Goal: Task Accomplishment & Management: Use online tool/utility

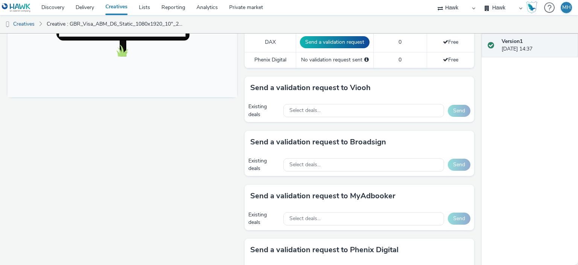
scroll to position [301, 0]
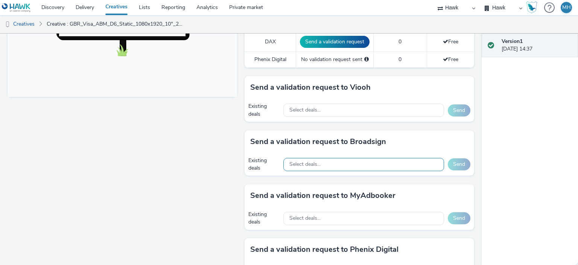
click at [335, 162] on div "Select deals..." at bounding box center [363, 164] width 161 height 13
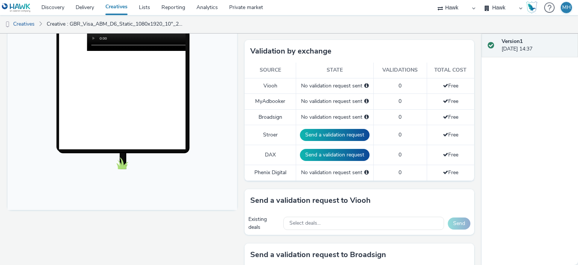
scroll to position [113, 0]
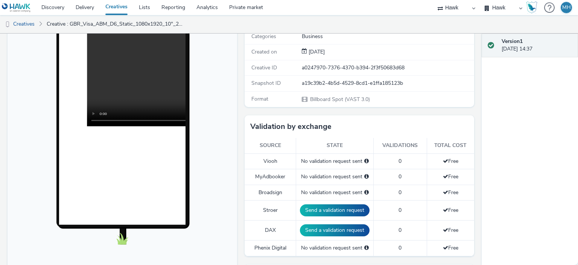
click at [88, 264] on html at bounding box center [123, 131] width 230 height 309
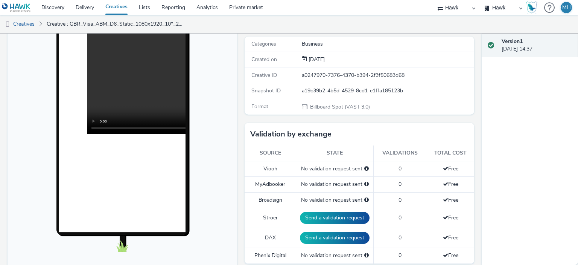
scroll to position [30, 0]
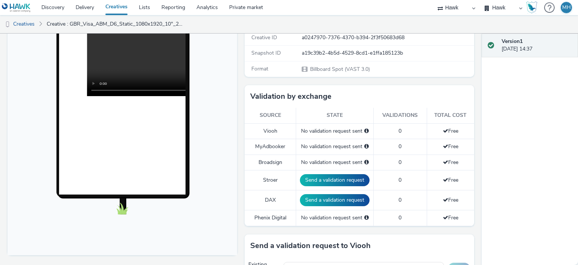
click at [125, 255] on html at bounding box center [123, 101] width 230 height 309
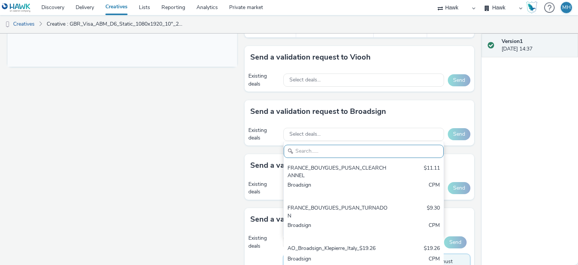
click at [168, 149] on div "Fullscreen" at bounding box center [124, 88] width 233 height 660
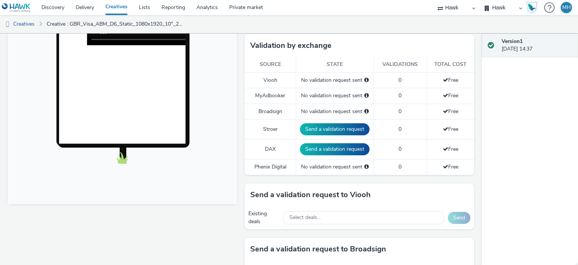
scroll to position [143, 0]
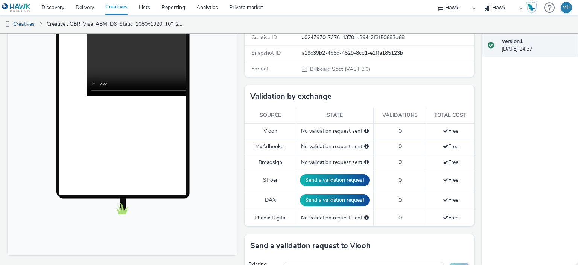
click at [120, 68] on video at bounding box center [213, 33] width 253 height 126
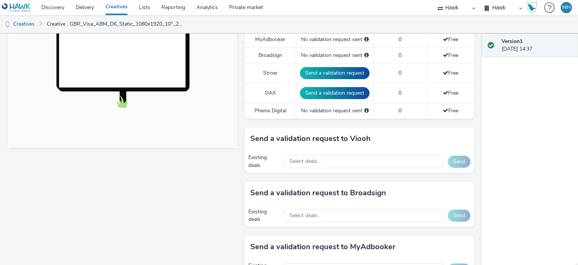
scroll to position [256, 0]
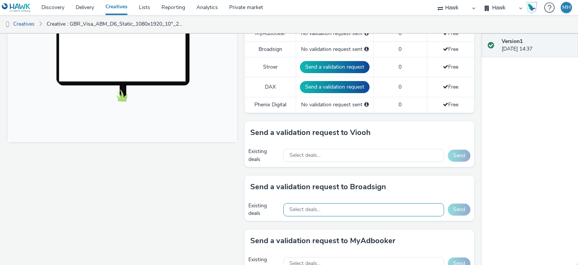
click at [347, 207] on div "Select deals..." at bounding box center [363, 209] width 161 height 13
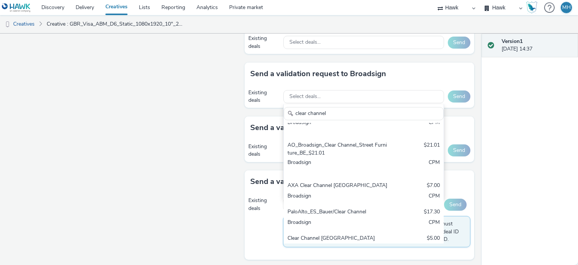
scroll to position [1028, 0]
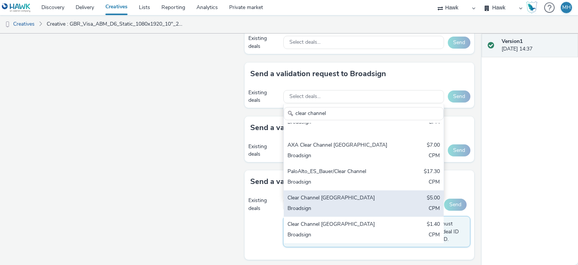
type input "clear channel"
click at [364, 204] on div "Broadsign" at bounding box center [338, 208] width 100 height 9
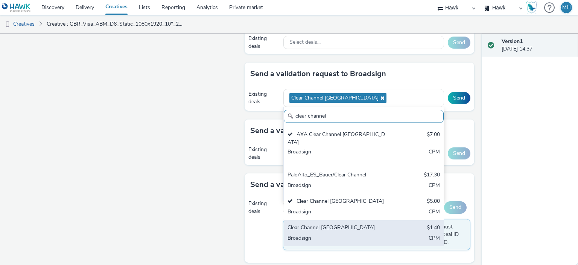
click at [357, 226] on div "Clear Channel Finland" at bounding box center [338, 228] width 100 height 9
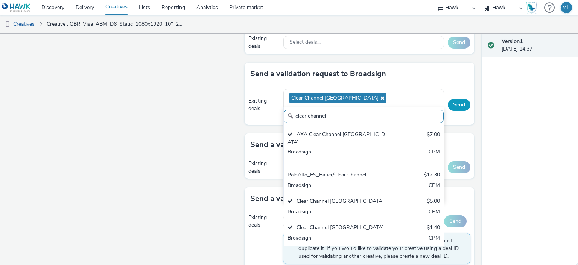
click at [457, 99] on button "Send" at bounding box center [459, 105] width 23 height 12
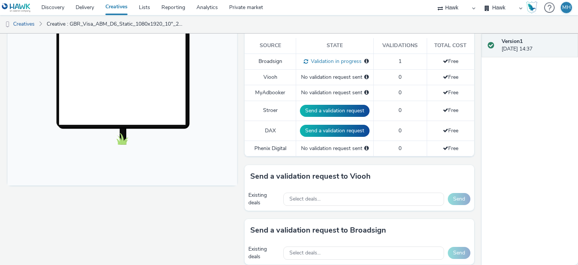
scroll to position [294, 0]
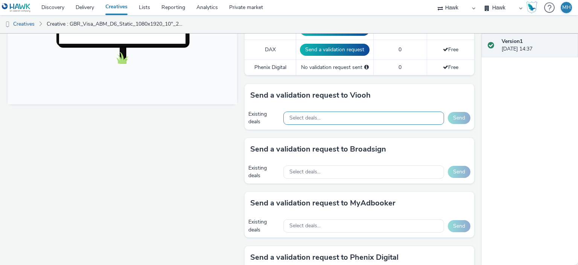
click at [320, 117] on div "Select deals..." at bounding box center [363, 117] width 161 height 13
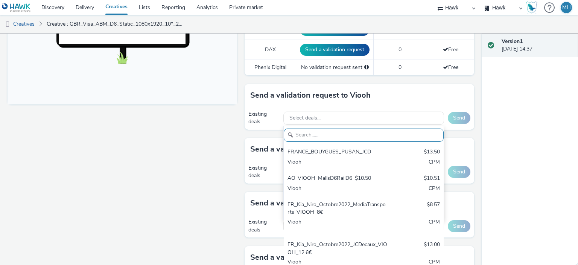
paste input "VISA_JCDecauxDE_2"
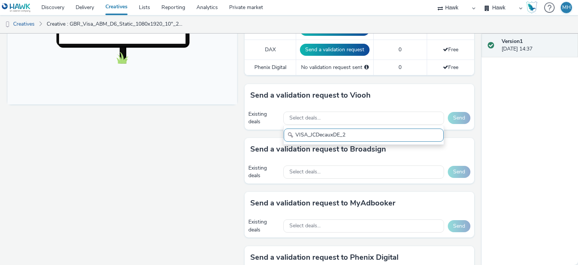
click at [311, 131] on input "VISA_JCDecauxDE_2" at bounding box center [364, 134] width 160 height 13
click at [306, 134] on input "VISA_JCDecauxDE_2" at bounding box center [364, 134] width 160 height 13
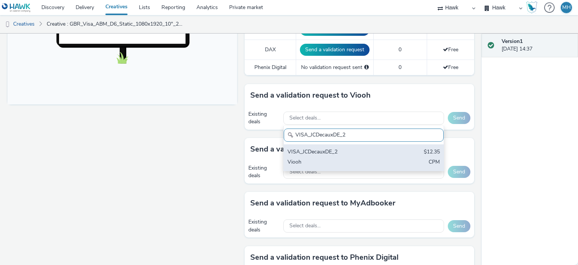
type input "VISA_JCDecauxDE_2"
click at [315, 152] on div "VISA_JCDecauxDE_2" at bounding box center [338, 152] width 100 height 9
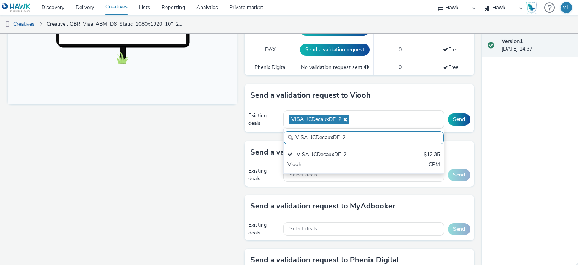
click at [394, 94] on div "Send a validation request to Viooh" at bounding box center [360, 95] width 230 height 23
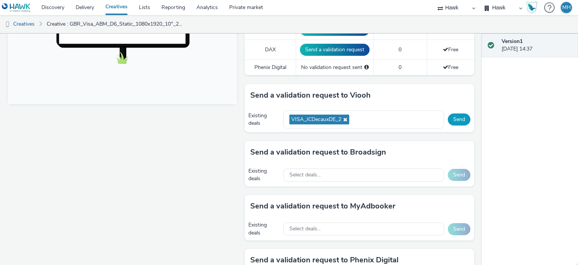
click at [449, 122] on button "Send" at bounding box center [459, 119] width 23 height 12
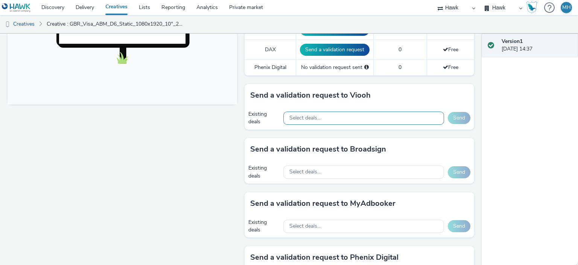
click at [322, 117] on div "Select deals..." at bounding box center [363, 117] width 161 height 13
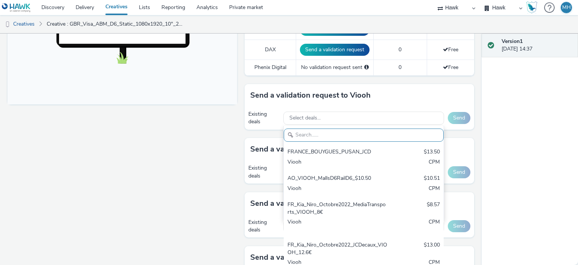
paste input "Visa_ABM_JCDecaux_France"
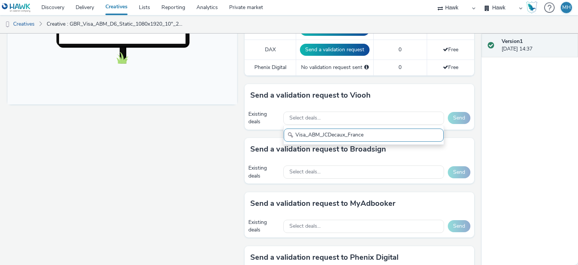
click at [304, 132] on input "Visa_ABM_JCDecaux_France" at bounding box center [364, 134] width 160 height 13
click at [308, 136] on input "Visa_ABM_JCDecaux_France" at bounding box center [364, 134] width 160 height 13
click at [307, 133] on input "Visa_ABM_JCDecaux_France" at bounding box center [364, 134] width 160 height 13
click at [375, 134] on input "Visa_ABM_JCDecaux_France" at bounding box center [364, 134] width 160 height 13
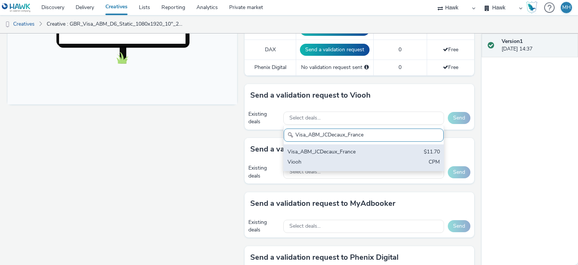
type input "Visa_ABM_JCDecaux_France"
click at [367, 150] on div "Visa_ABM_JCDecaux_France" at bounding box center [338, 152] width 100 height 9
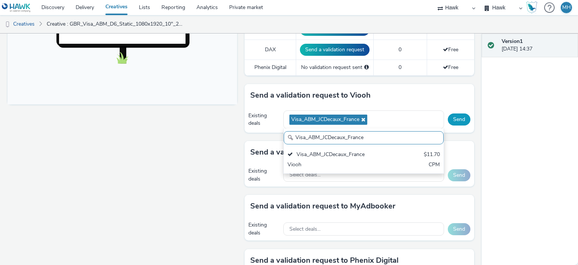
click at [449, 120] on button "Send" at bounding box center [459, 119] width 23 height 12
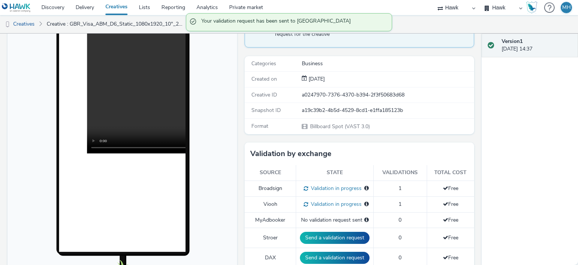
scroll to position [68, 0]
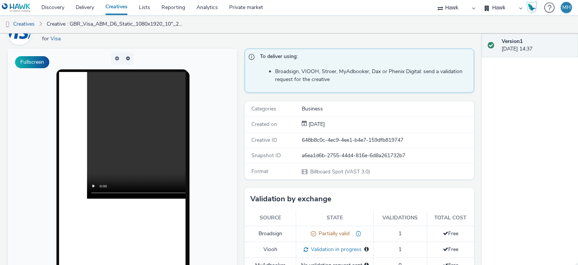
scroll to position [31, 0]
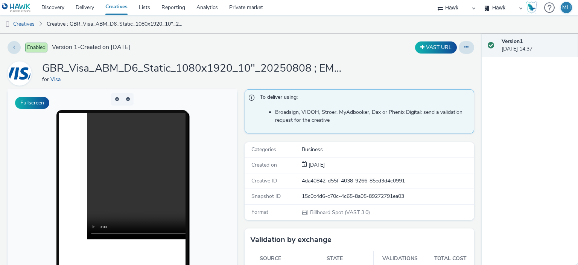
click at [119, 11] on link "Creatives" at bounding box center [117, 7] width 34 height 15
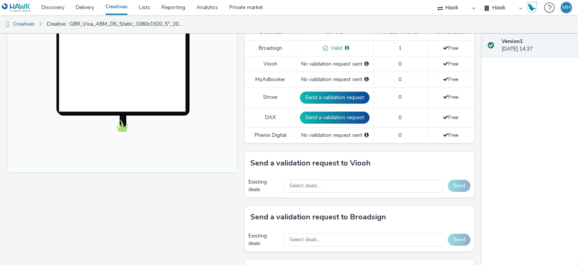
scroll to position [301, 0]
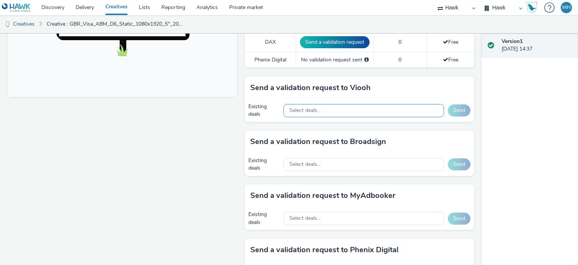
click at [329, 108] on div "Select deals..." at bounding box center [363, 110] width 161 height 13
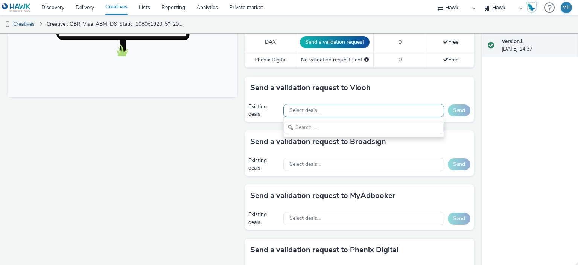
scroll to position [0, 0]
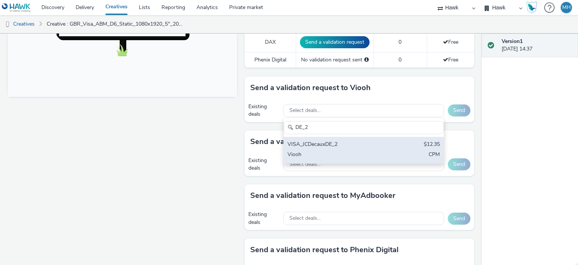
type input "DE_2"
click at [325, 140] on div "VISA_JCDecauxDE_2" at bounding box center [338, 144] width 100 height 9
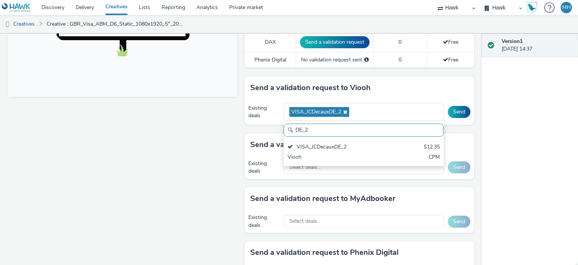
click at [421, 88] on div "Send a validation request to Viooh" at bounding box center [360, 87] width 230 height 23
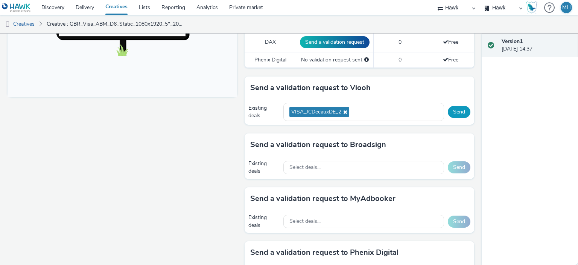
click at [460, 109] on button "Send" at bounding box center [459, 112] width 23 height 12
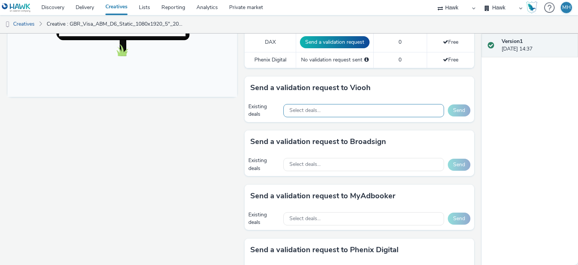
click at [328, 108] on div "Select deals..." at bounding box center [363, 110] width 161 height 13
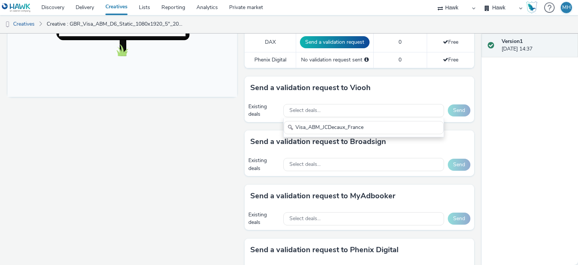
drag, startPoint x: 306, startPoint y: 126, endPoint x: 308, endPoint y: 136, distance: 9.5
click at [306, 126] on input "Visa_ABM_JCDecaux_France" at bounding box center [364, 127] width 160 height 13
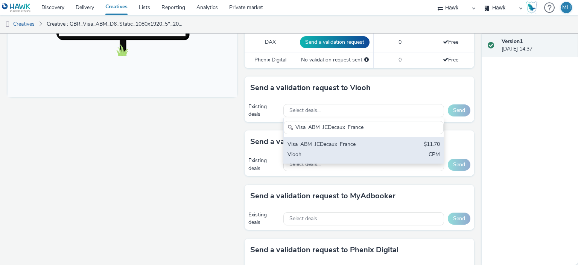
type input "Visa_ABM_JCDecaux_France"
click at [313, 142] on div "Visa_ABM_JCDecaux_France" at bounding box center [338, 144] width 100 height 9
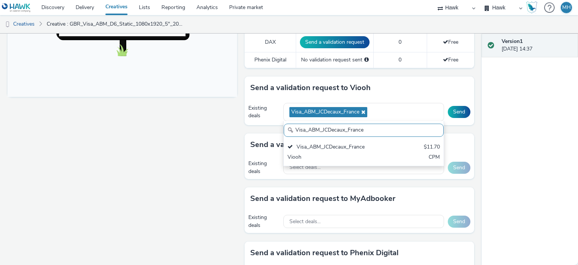
click at [405, 85] on div "Send a validation request to Viooh" at bounding box center [360, 87] width 230 height 23
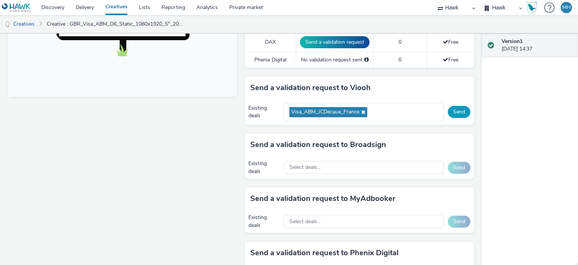
click at [452, 106] on button "Send" at bounding box center [459, 112] width 23 height 12
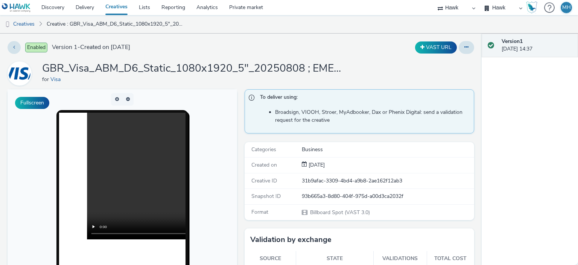
scroll to position [75, 0]
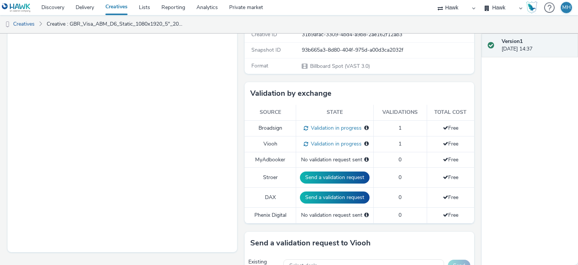
scroll to position [151, 0]
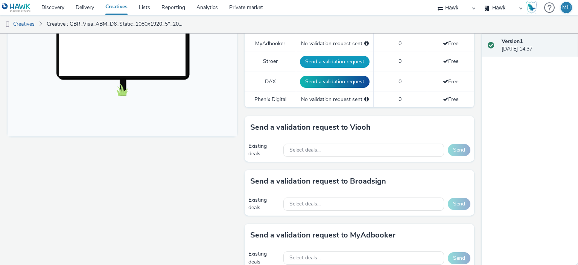
scroll to position [301, 0]
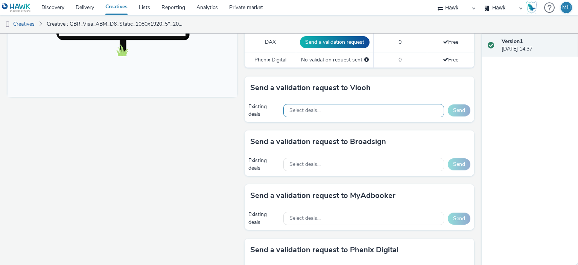
click at [341, 108] on div "Select deals..." at bounding box center [363, 110] width 161 height 13
type input "В"
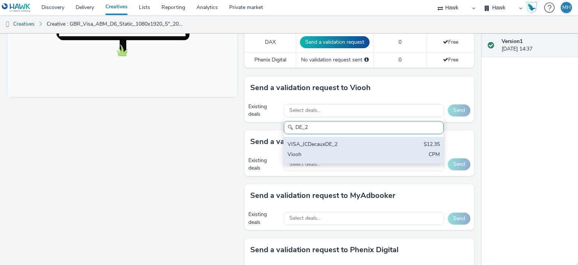
type input "DE_2"
click at [340, 144] on div "VISA_JCDecauxDE_2" at bounding box center [338, 144] width 100 height 9
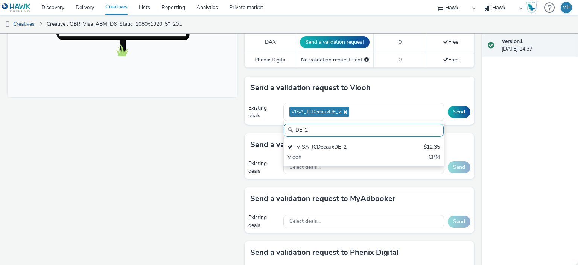
drag, startPoint x: 390, startPoint y: 81, endPoint x: 394, endPoint y: 83, distance: 4.1
click at [391, 82] on div "Send a validation request to Viooh" at bounding box center [360, 87] width 230 height 23
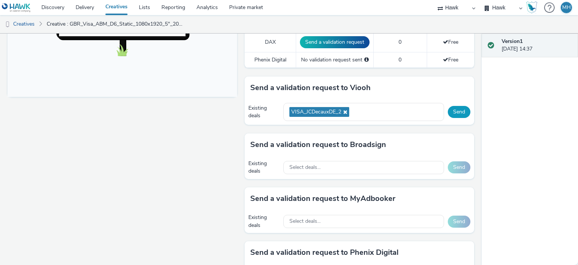
drag, startPoint x: 463, startPoint y: 102, endPoint x: 459, endPoint y: 107, distance: 5.6
click at [462, 103] on div "Existing deals VISA_JCDecauxDE_2 Send" at bounding box center [360, 112] width 230 height 26
click at [459, 107] on button "Send" at bounding box center [459, 112] width 23 height 12
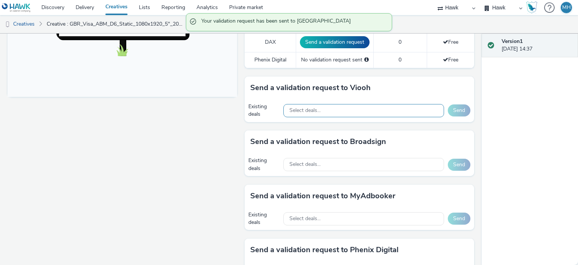
click at [384, 108] on div "Select deals..." at bounding box center [363, 110] width 161 height 13
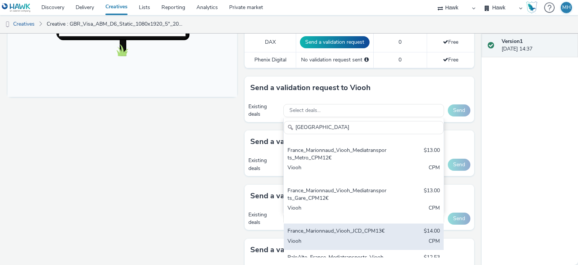
scroll to position [146, 0]
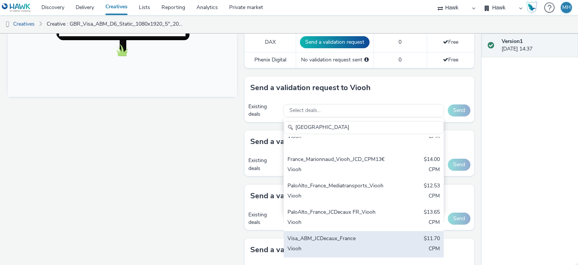
type input "[GEOGRAPHIC_DATA]"
click at [355, 238] on div "Visa_ABM_JCDecaux_France" at bounding box center [338, 239] width 100 height 9
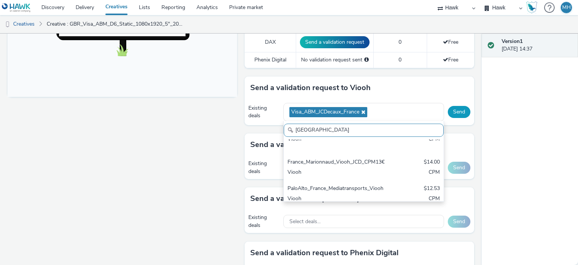
click at [448, 108] on button "Send" at bounding box center [459, 112] width 23 height 12
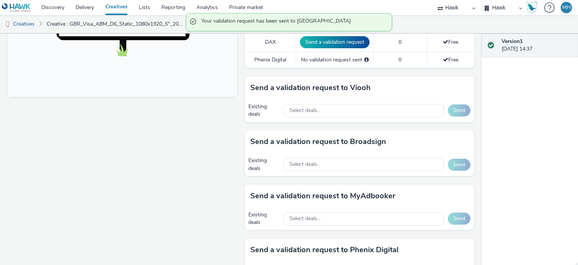
click at [384, 99] on div "Existing deals Select deals... Send" at bounding box center [360, 110] width 230 height 23
click at [378, 107] on div "Select deals..." at bounding box center [363, 110] width 161 height 13
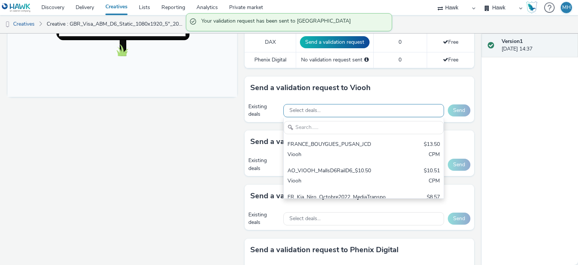
scroll to position [0, 0]
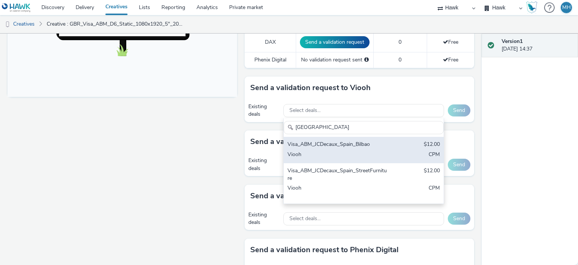
type input "[GEOGRAPHIC_DATA]"
click at [376, 140] on div "Visa_ABM_JCDecaux_Spain_Bilbao" at bounding box center [338, 144] width 100 height 9
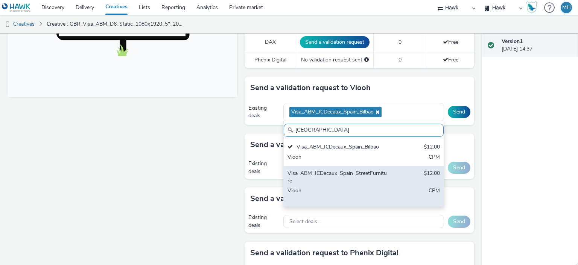
click at [364, 177] on div "Visa_ABM_JCDecaux_Spain_StreetFurniture" at bounding box center [338, 176] width 100 height 15
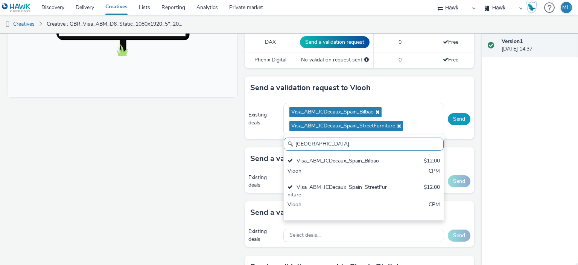
click at [463, 116] on button "Send" at bounding box center [459, 119] width 23 height 12
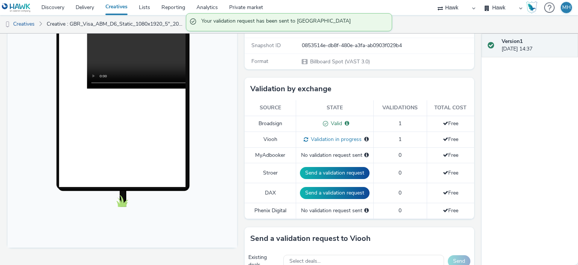
scroll to position [113, 0]
